Goal: Task Accomplishment & Management: Manage account settings

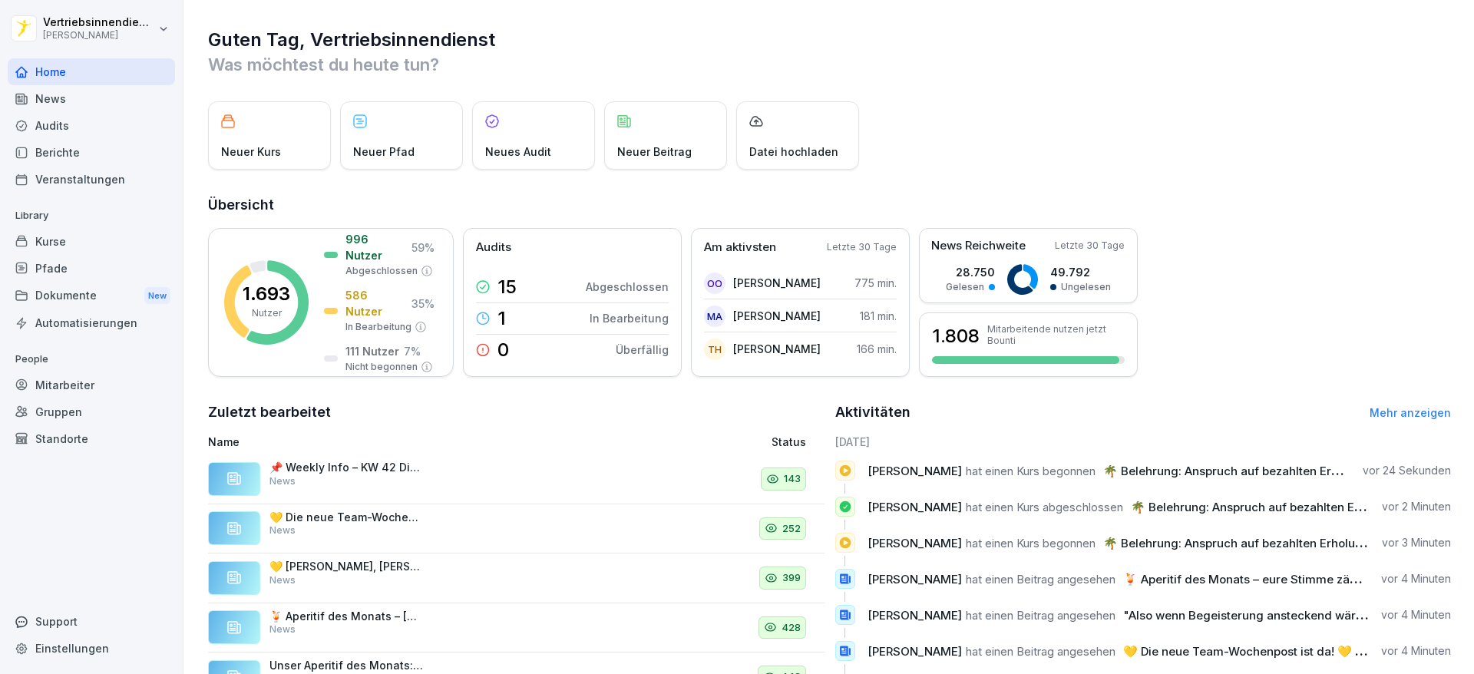
click at [62, 383] on div "Mitarbeiter" at bounding box center [91, 385] width 167 height 27
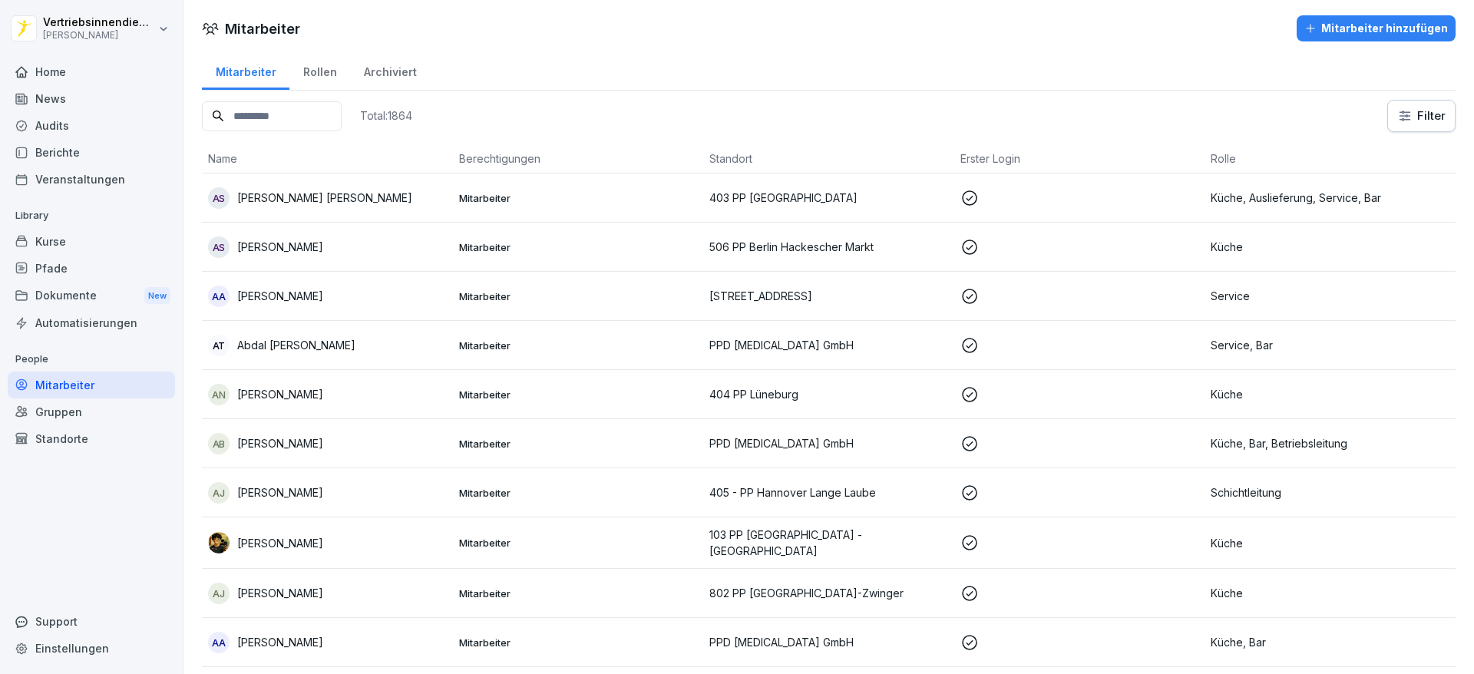
click at [273, 117] on input at bounding box center [272, 116] width 140 height 30
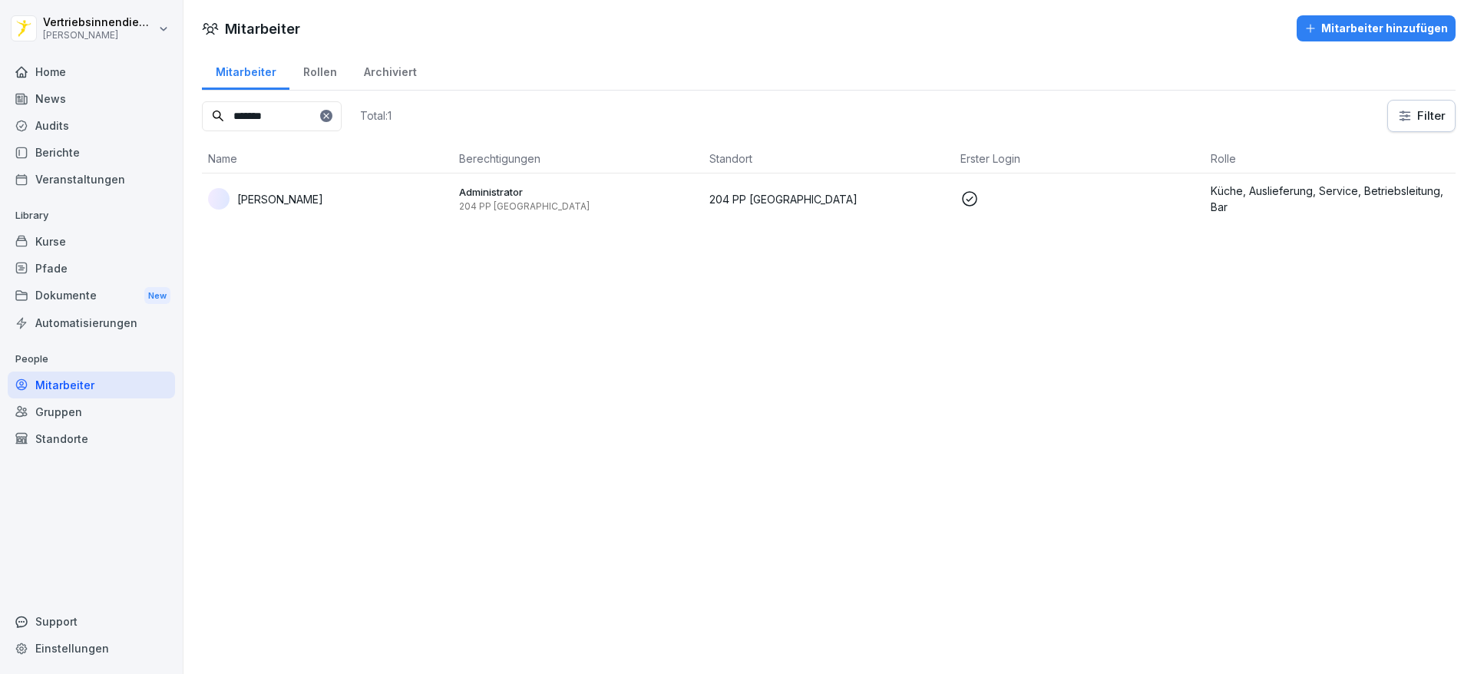
click at [318, 190] on div "[PERSON_NAME]" at bounding box center [327, 198] width 239 height 21
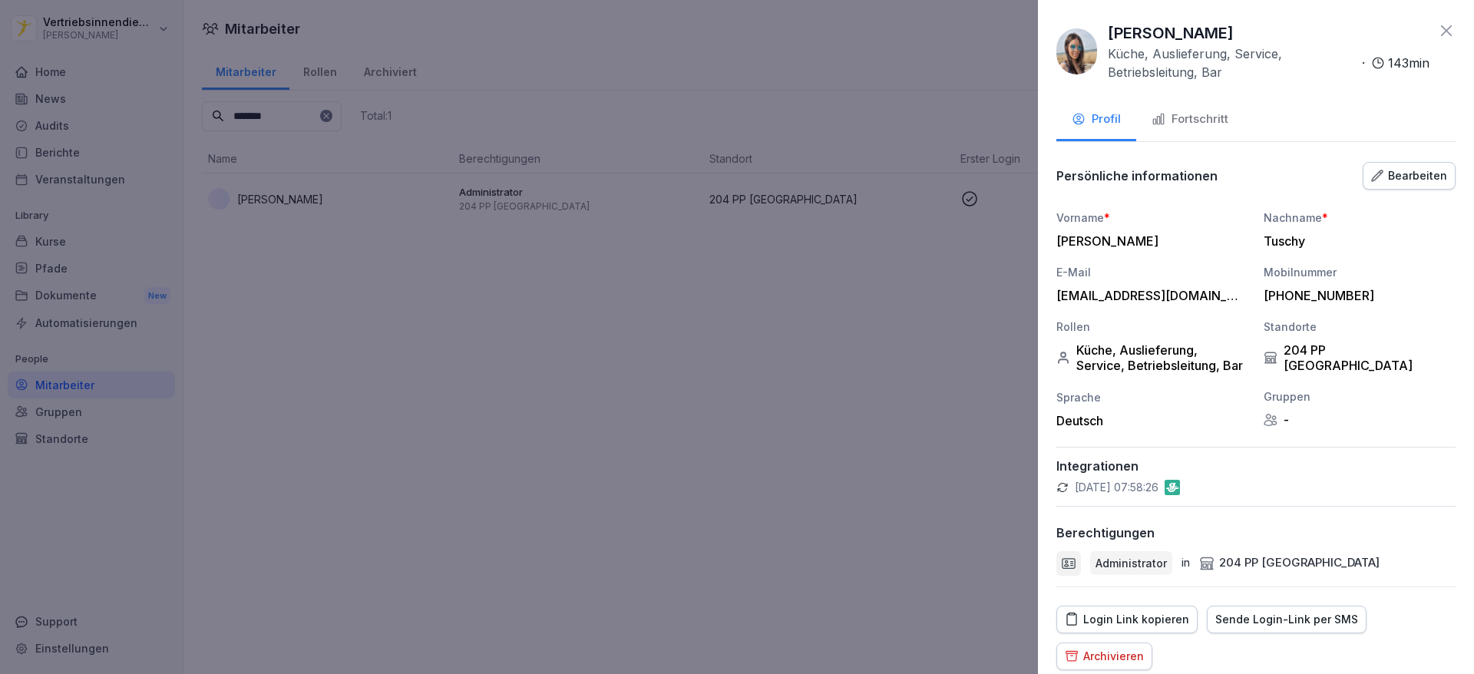
click at [1374, 180] on div "Bearbeiten" at bounding box center [1409, 175] width 76 height 17
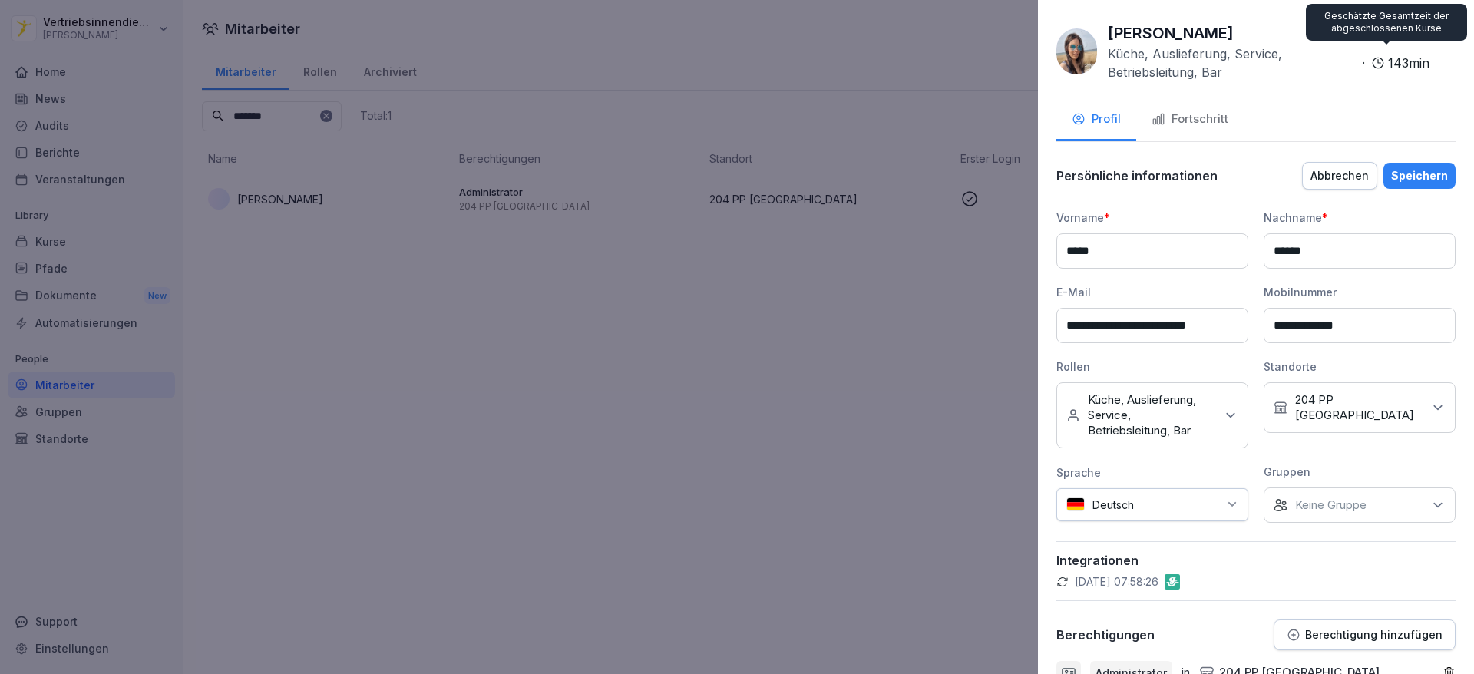
click at [1423, 48] on div "[PERSON_NAME] Küche, Auslieferung, Service, Betriebsleitung, Bar · 143 min" at bounding box center [1255, 51] width 399 height 60
click at [1437, 33] on icon at bounding box center [1446, 30] width 18 height 18
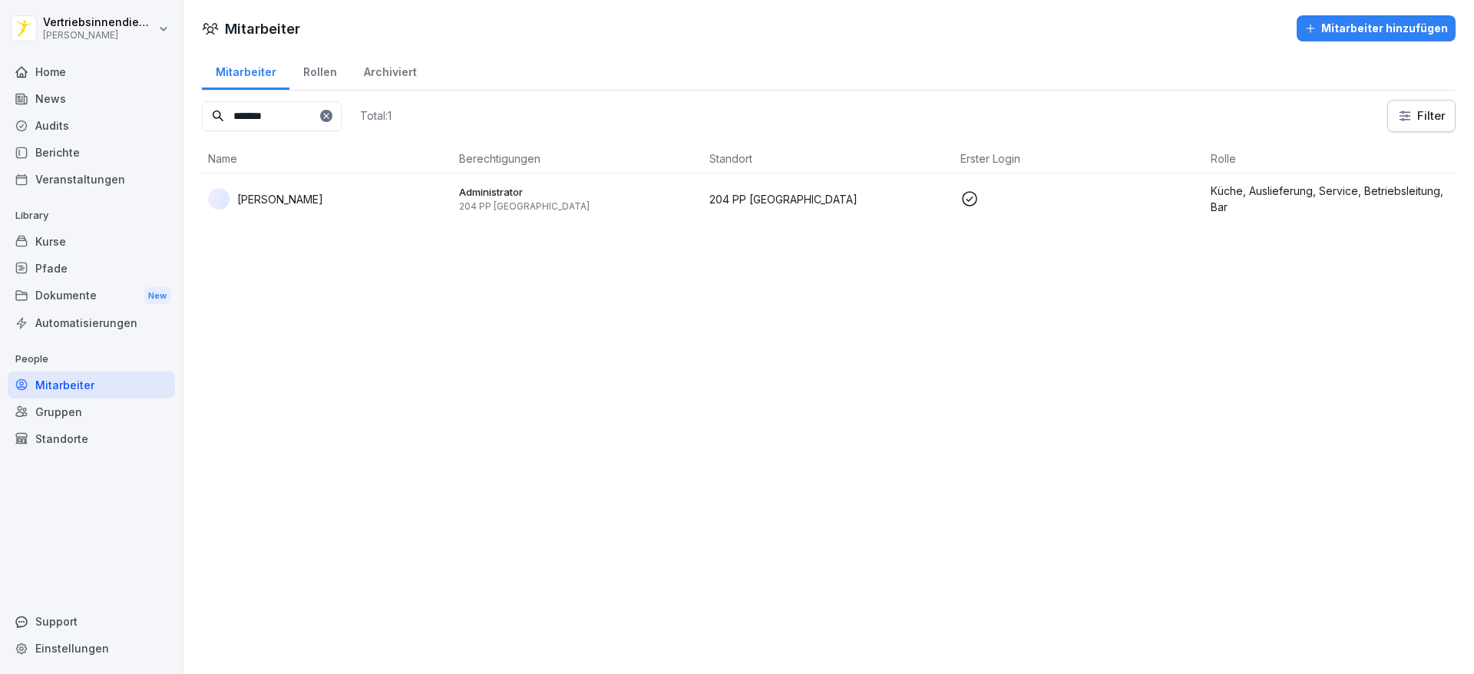
click at [306, 123] on input "*******" at bounding box center [272, 116] width 140 height 30
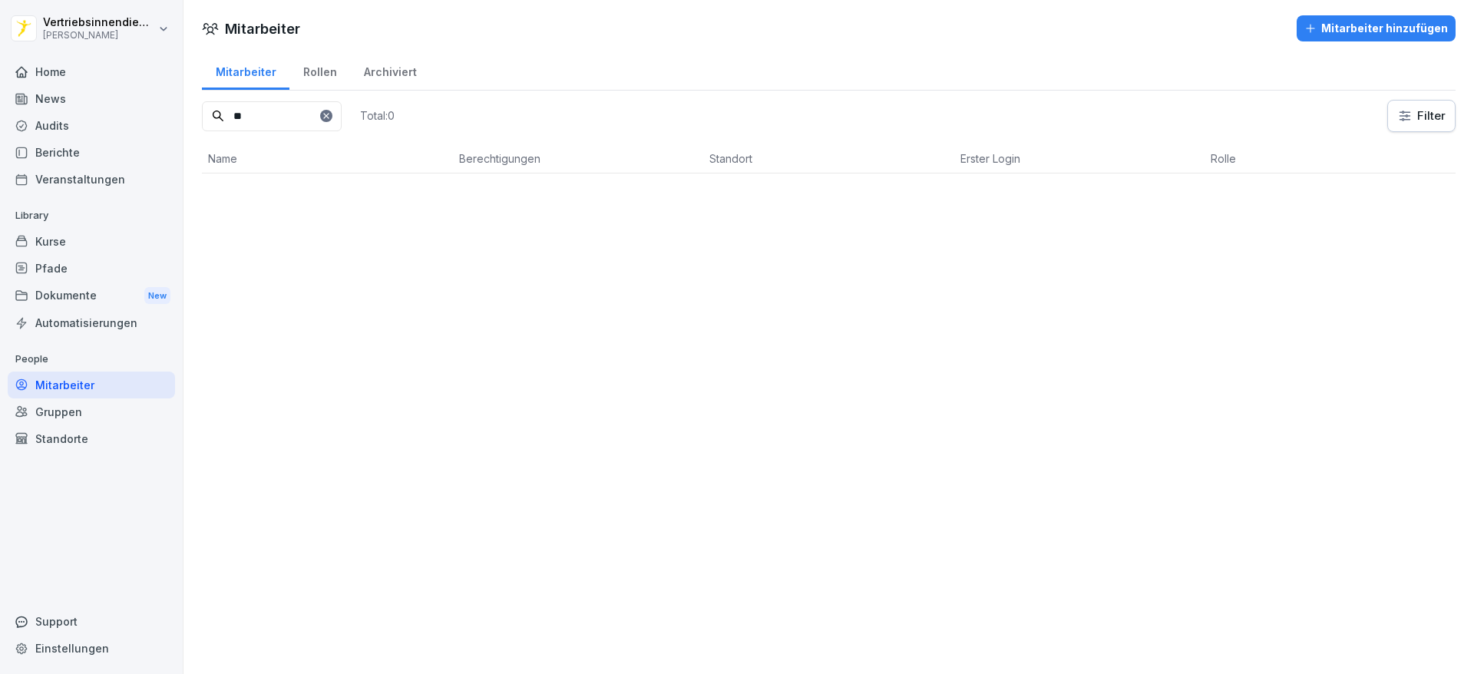
type input "*"
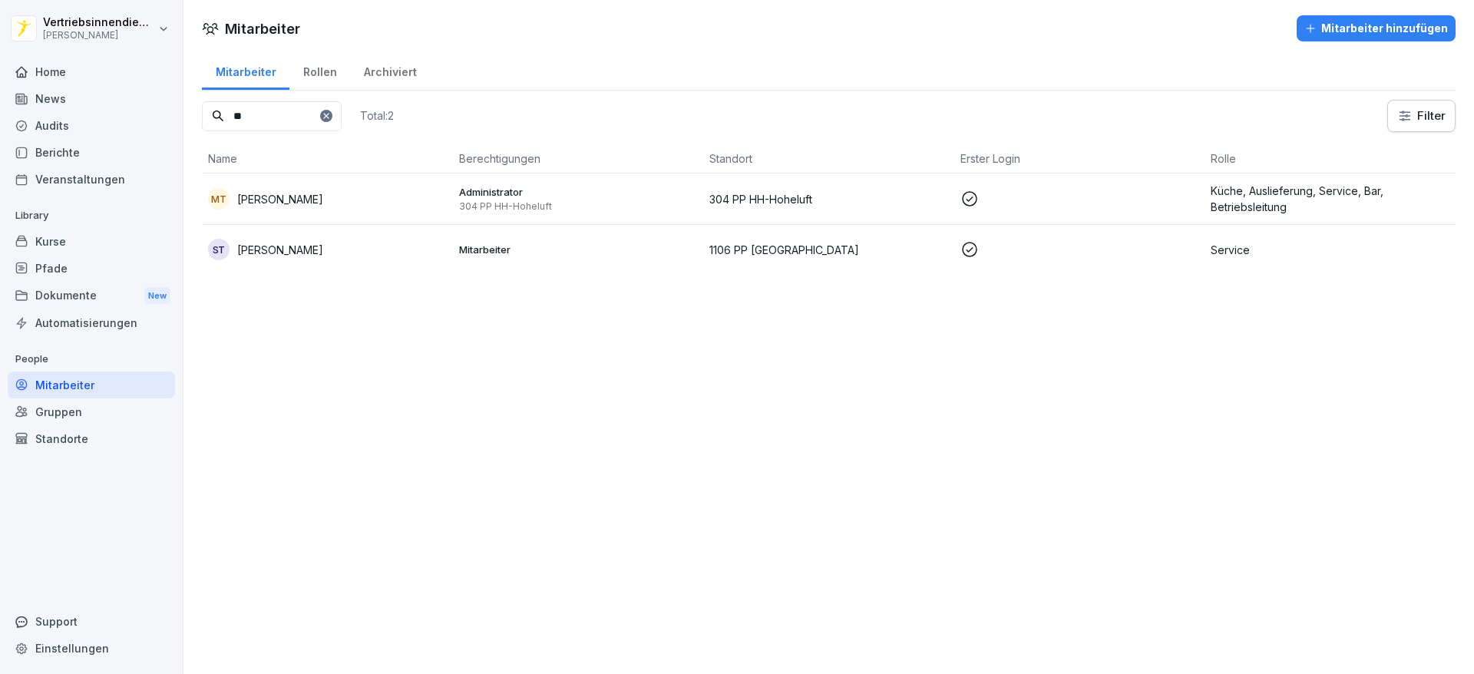
type input "**"
click at [472, 206] on p "304 PP HH-Hoheluft" at bounding box center [578, 206] width 239 height 12
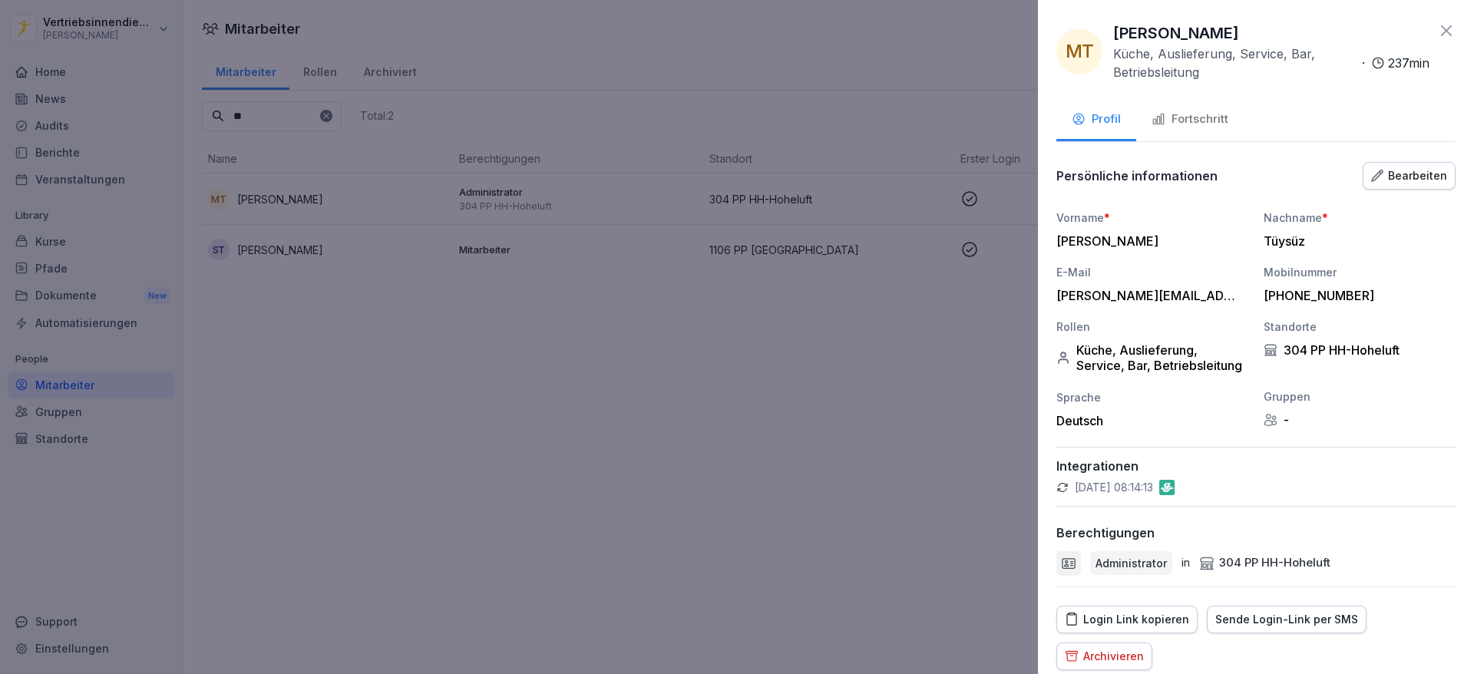
click at [1406, 172] on div "Bearbeiten" at bounding box center [1409, 175] width 76 height 17
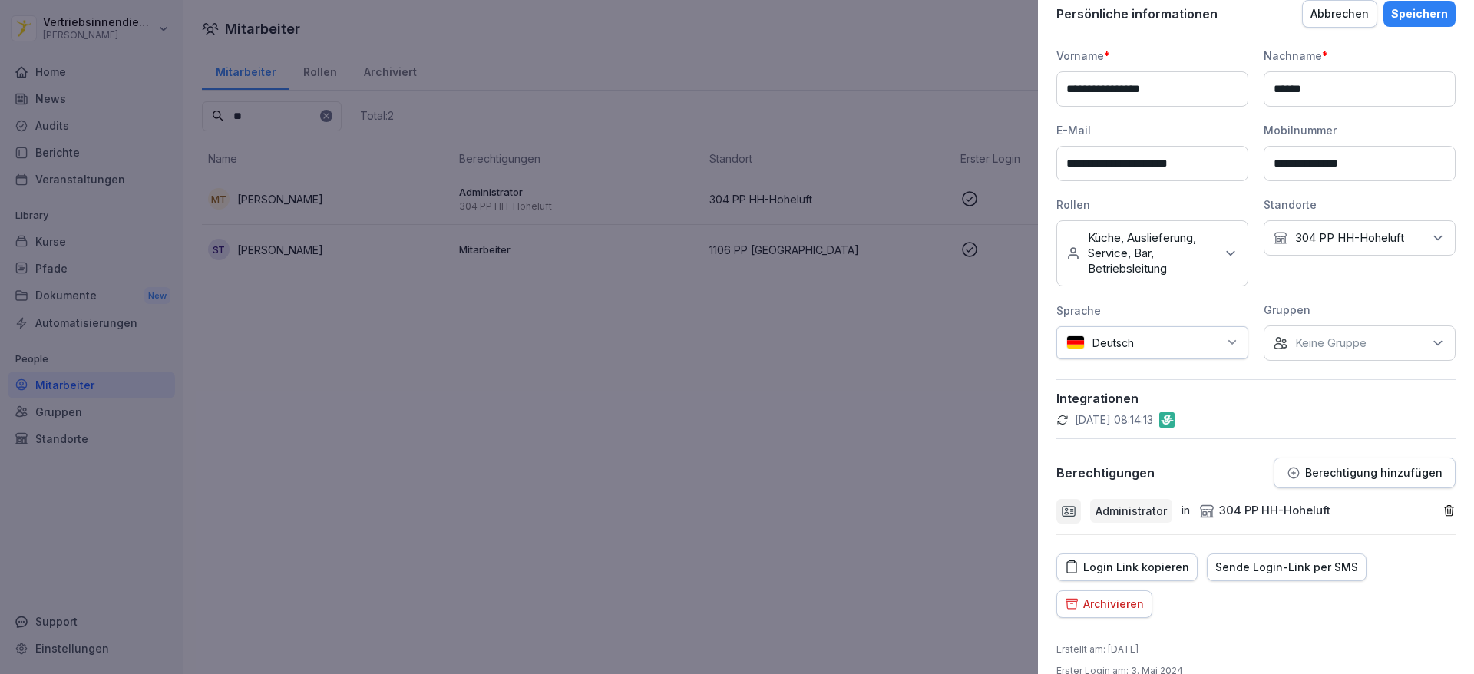
scroll to position [164, 0]
click at [1326, 471] on p "Berechtigung hinzufügen" at bounding box center [1373, 470] width 137 height 12
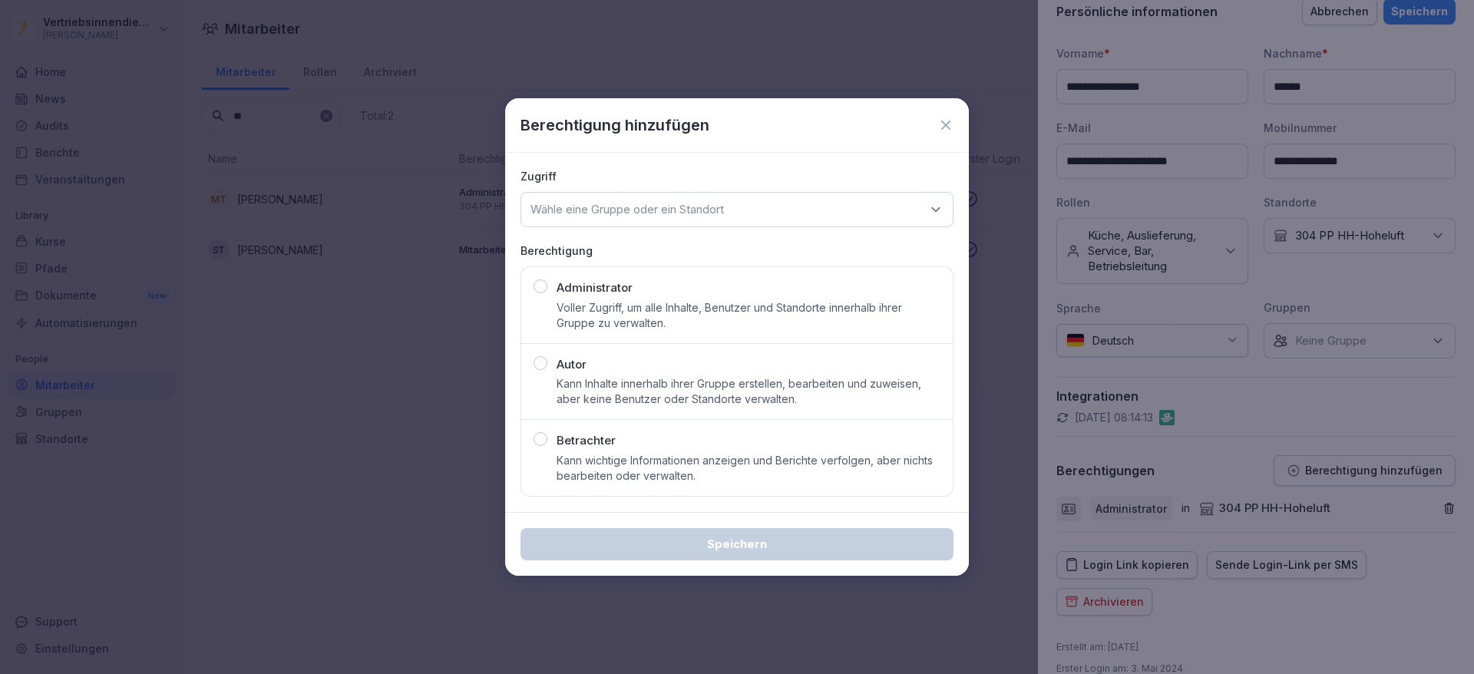
click at [652, 296] on div "Administrator [PERSON_NAME] Zugriff, um alle Inhalte, Benutzer und Standorte in…" at bounding box center [749, 304] width 384 height 51
click at [615, 219] on div "Wähle eine Gruppe oder ein Standort" at bounding box center [736, 209] width 433 height 35
click at [606, 209] on p "Wähle eine Gruppe oder ein Standort" at bounding box center [626, 209] width 193 height 15
type input "****"
click at [622, 297] on div "304 PP HH-Hoheluft" at bounding box center [737, 304] width 424 height 29
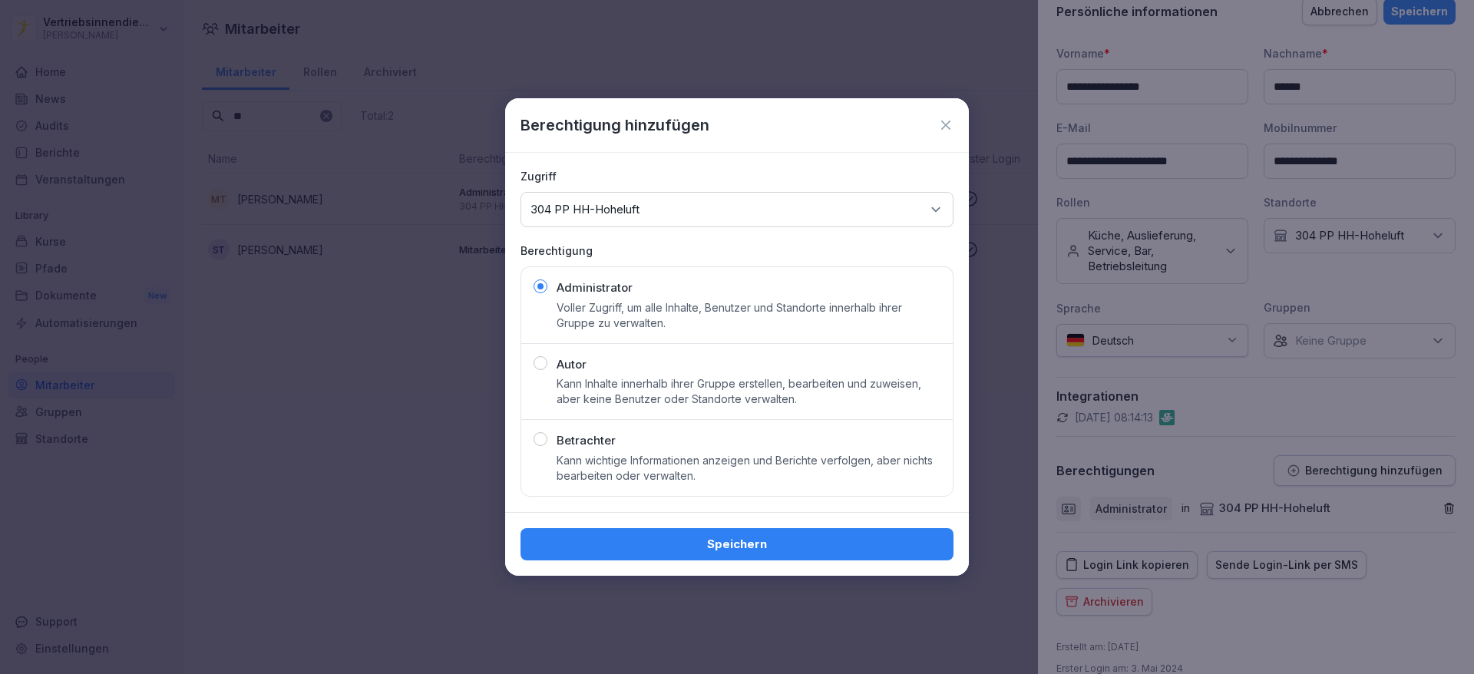
click at [724, 549] on div "Speichern" at bounding box center [737, 544] width 408 height 17
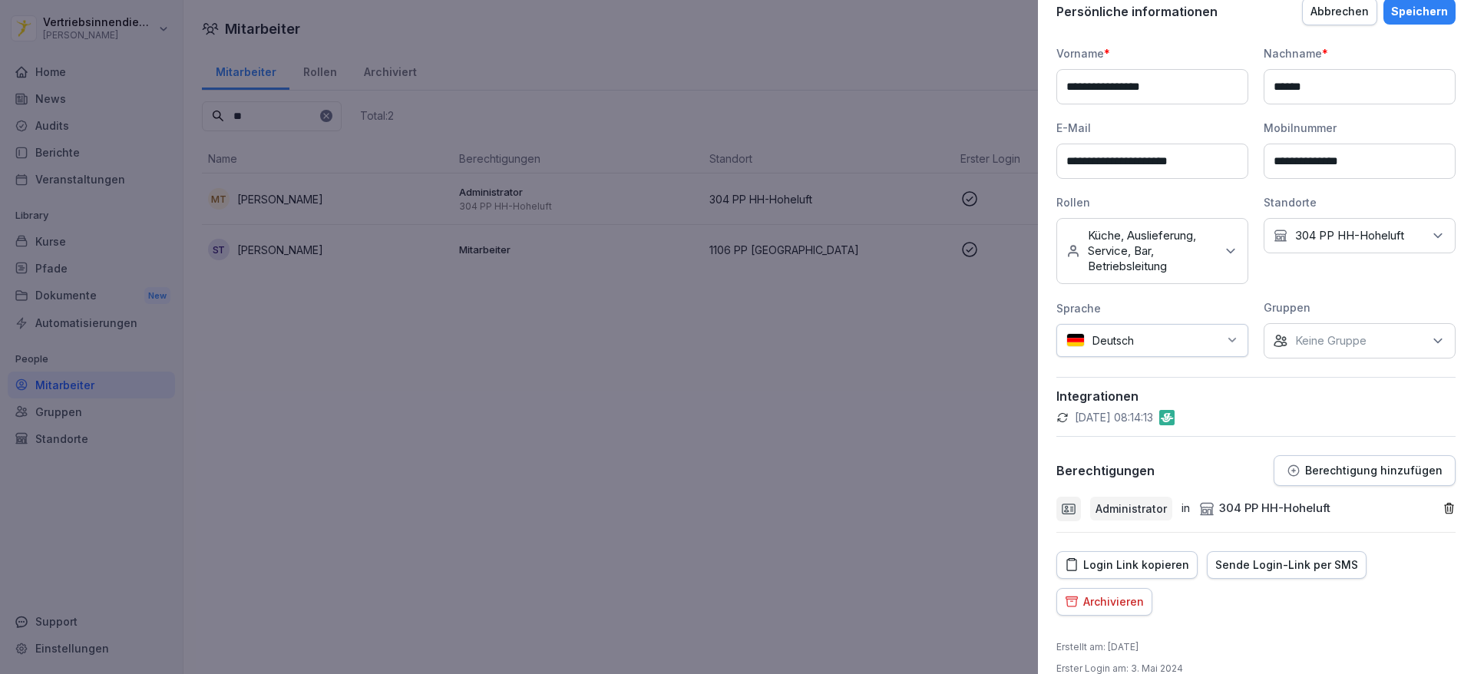
scroll to position [187, 0]
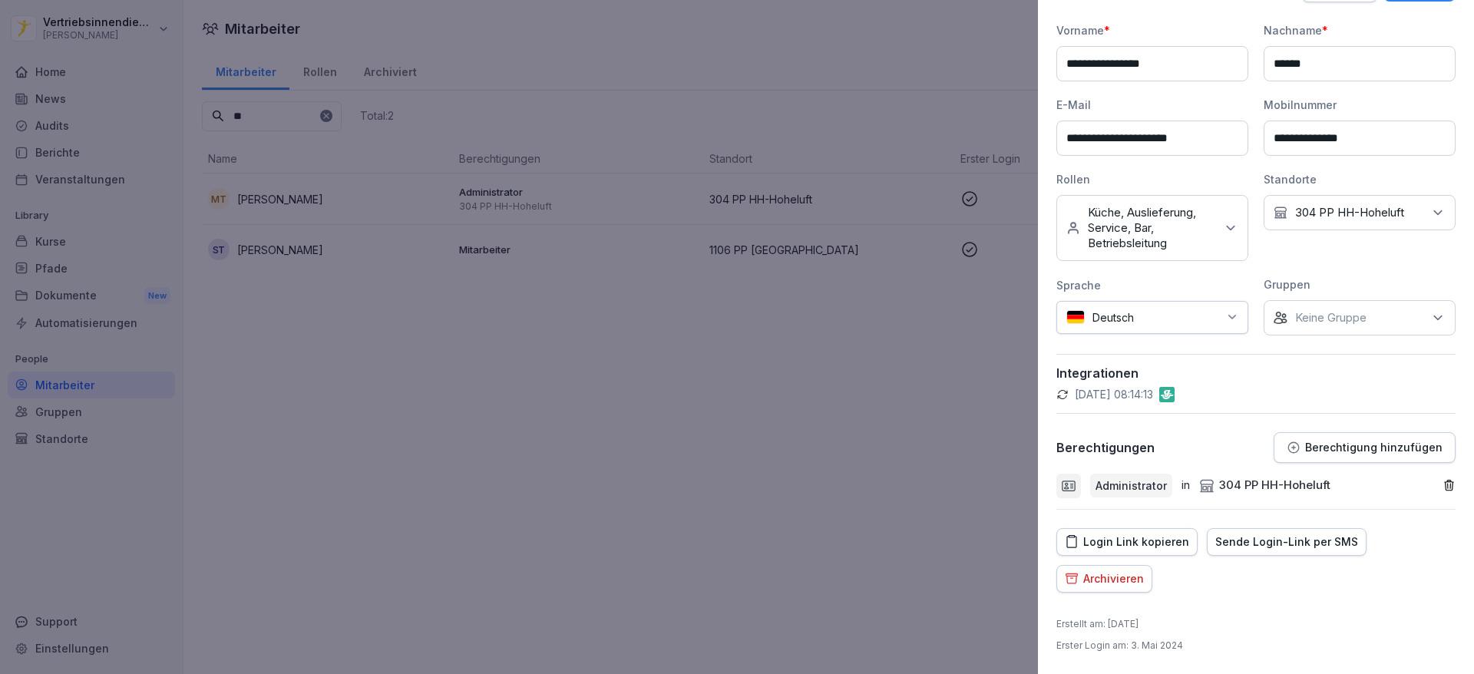
click at [1337, 446] on p "Berechtigung hinzufügen" at bounding box center [1373, 447] width 137 height 12
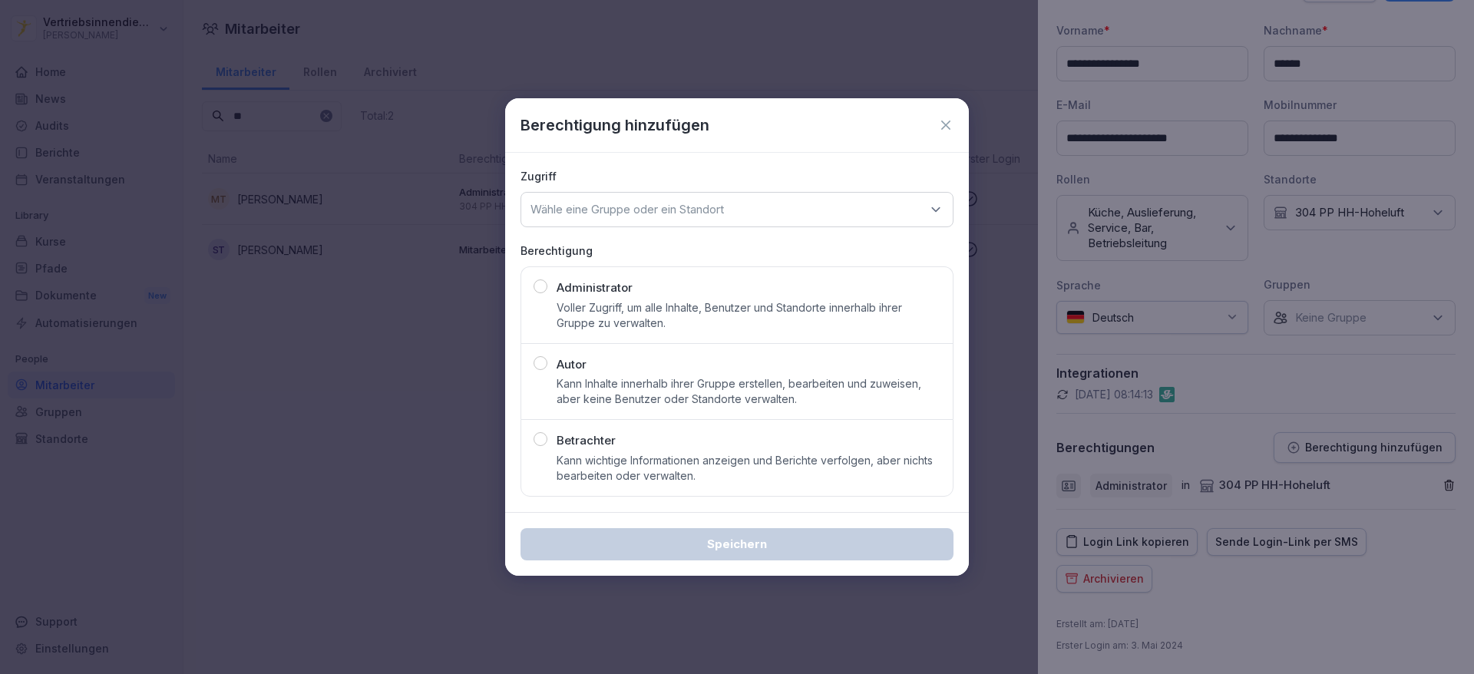
click at [699, 300] on p "Voller Zugriff, um alle Inhalte, Benutzer und Standorte innerhalb ihrer Gruppe …" at bounding box center [749, 315] width 384 height 31
click at [656, 212] on p "Wähle eine Gruppe oder ein Standort" at bounding box center [626, 209] width 193 height 15
type input "***"
click at [648, 296] on div "303 PP HH-Goldbek" at bounding box center [737, 304] width 424 height 29
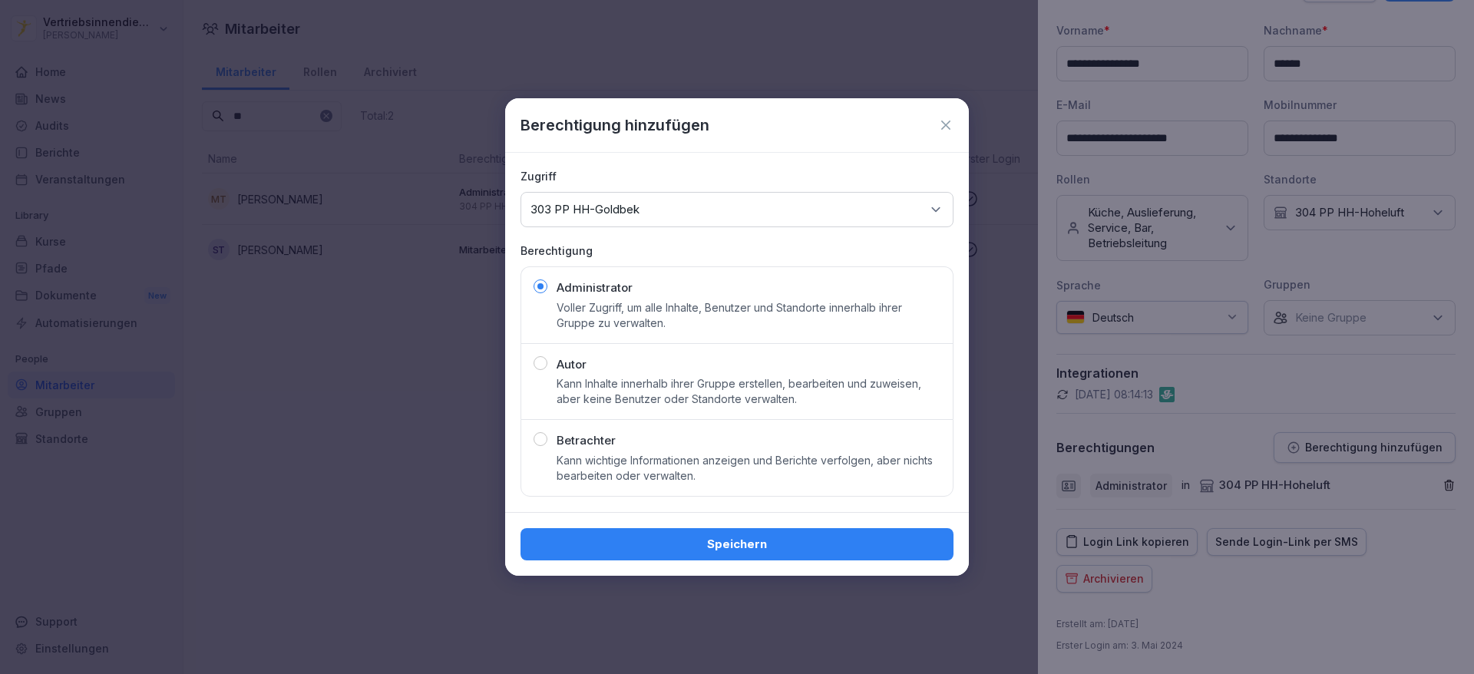
click at [691, 539] on div "Speichern" at bounding box center [737, 544] width 408 height 17
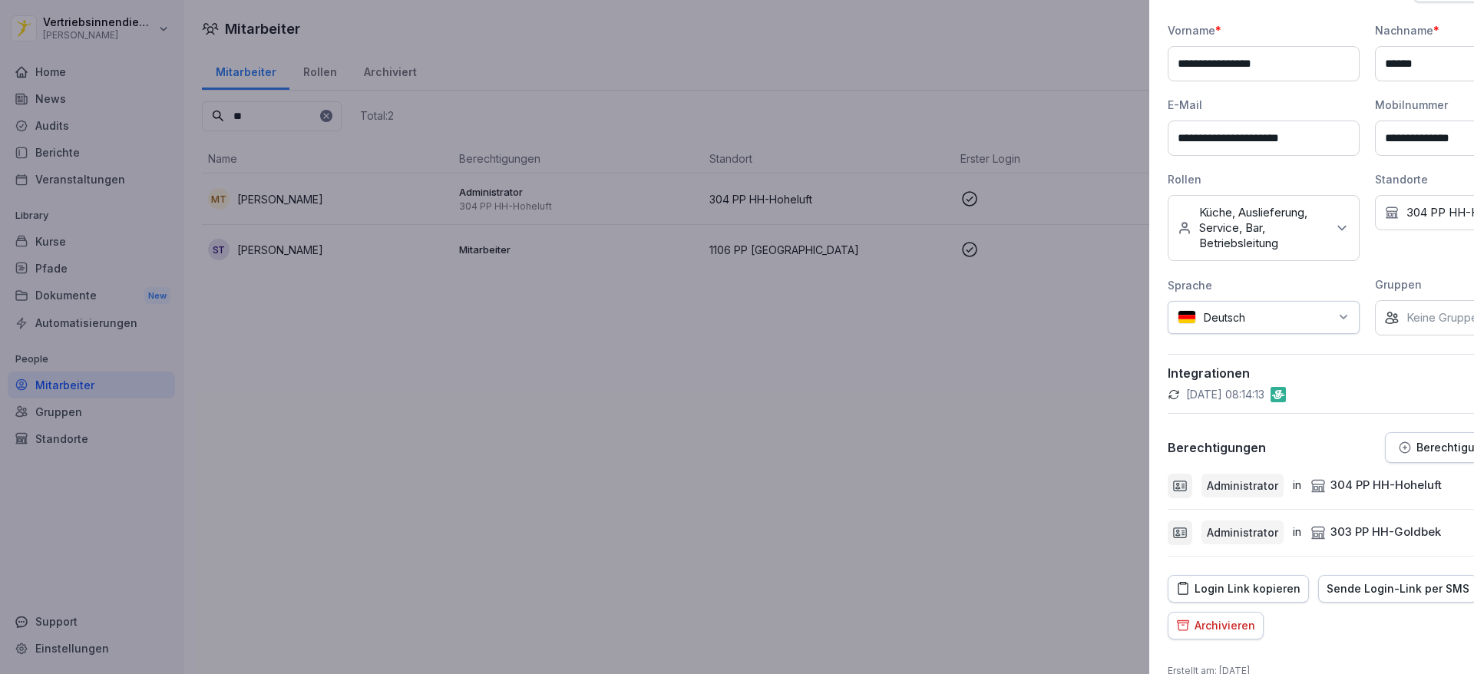
click at [755, 547] on div at bounding box center [737, 337] width 1474 height 674
